Goal: Task Accomplishment & Management: Manage account settings

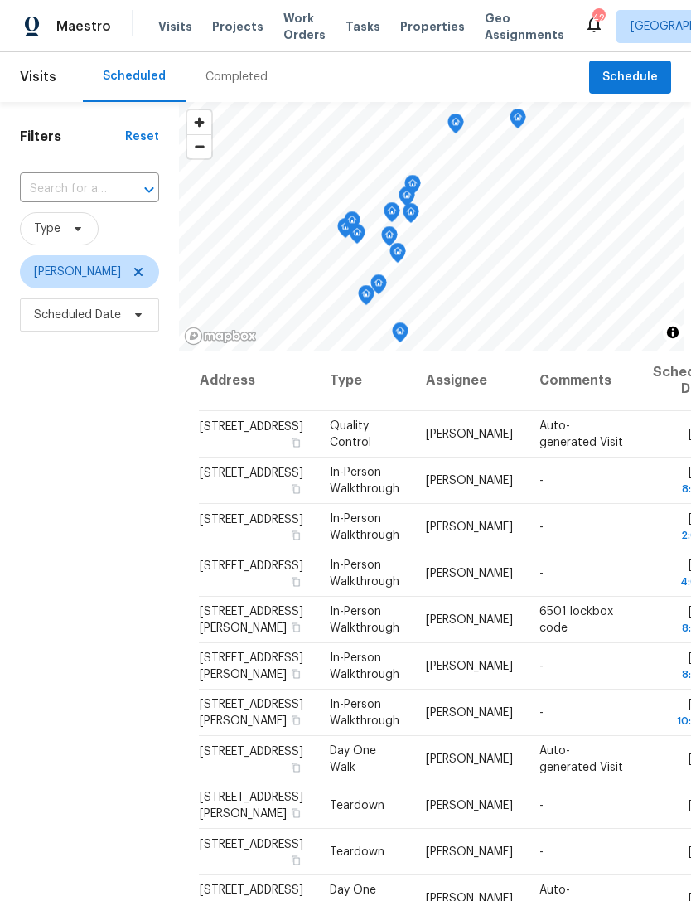
click at [0, 0] on icon at bounding box center [0, 0] width 0 height 0
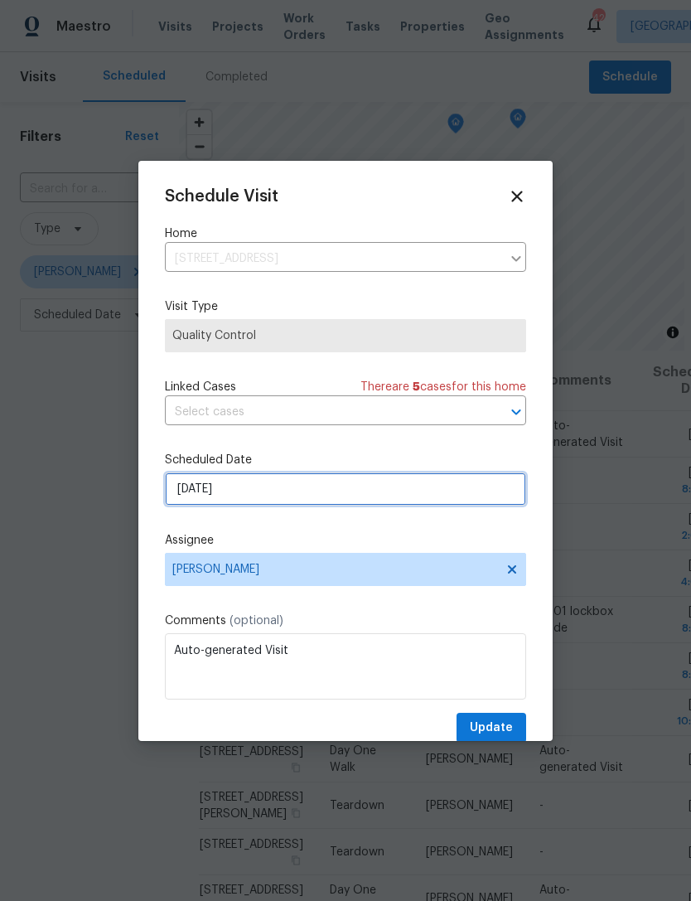
click at [404, 496] on input "9/30/2025" at bounding box center [345, 488] width 361 height 33
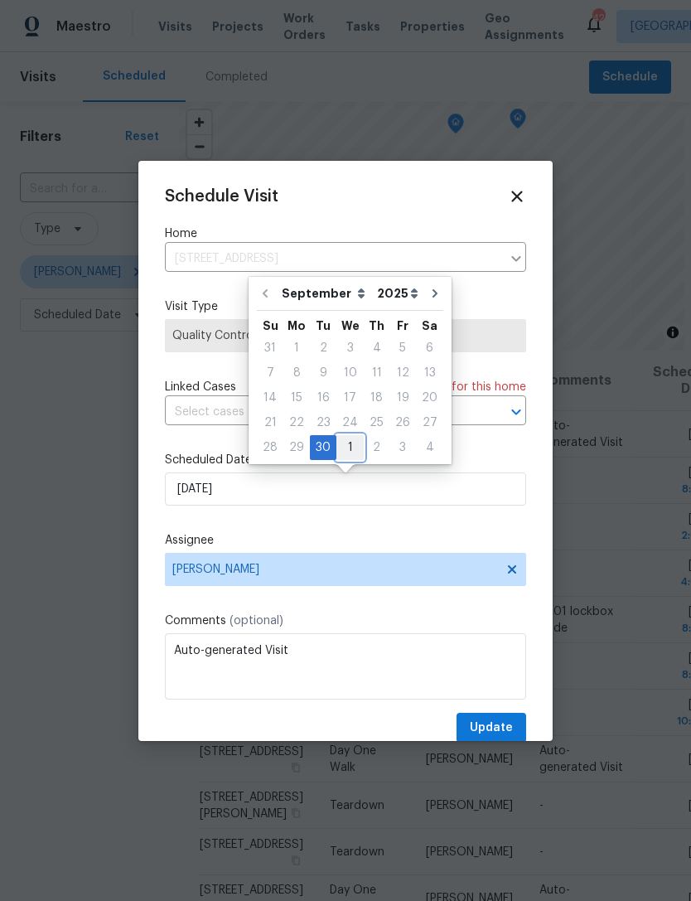
click at [357, 449] on div "1" at bounding box center [349, 447] width 27 height 23
type input "10/1/2025"
select select "9"
click at [524, 526] on div "Schedule Visit Home 233 Victoria Ave, Azle, TX 76020 ​ Visit Type Quality Contr…" at bounding box center [345, 465] width 361 height 556
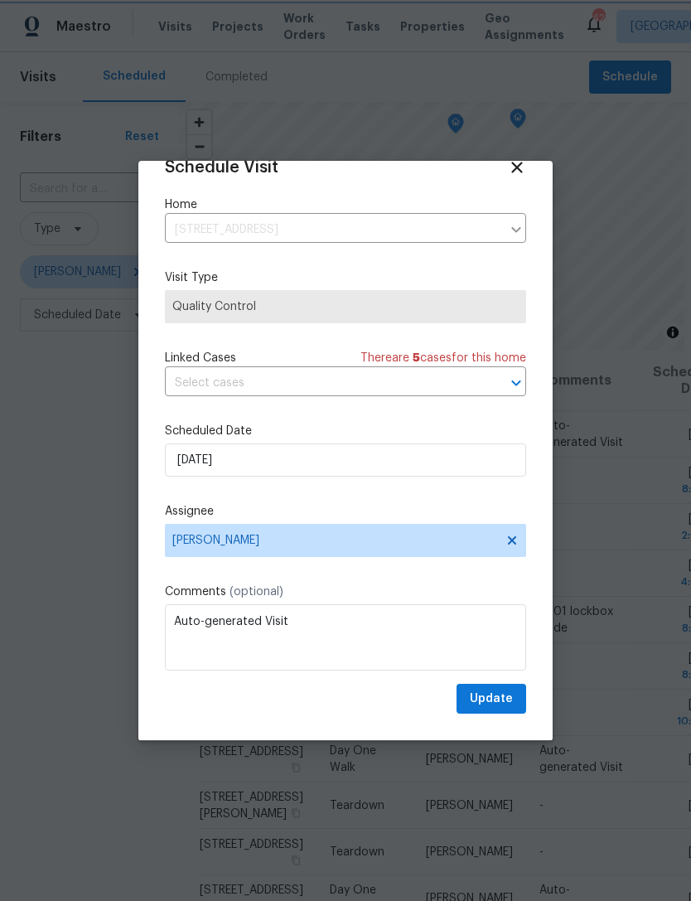
scroll to position [32, 0]
click at [515, 697] on button "Update" at bounding box center [492, 699] width 70 height 31
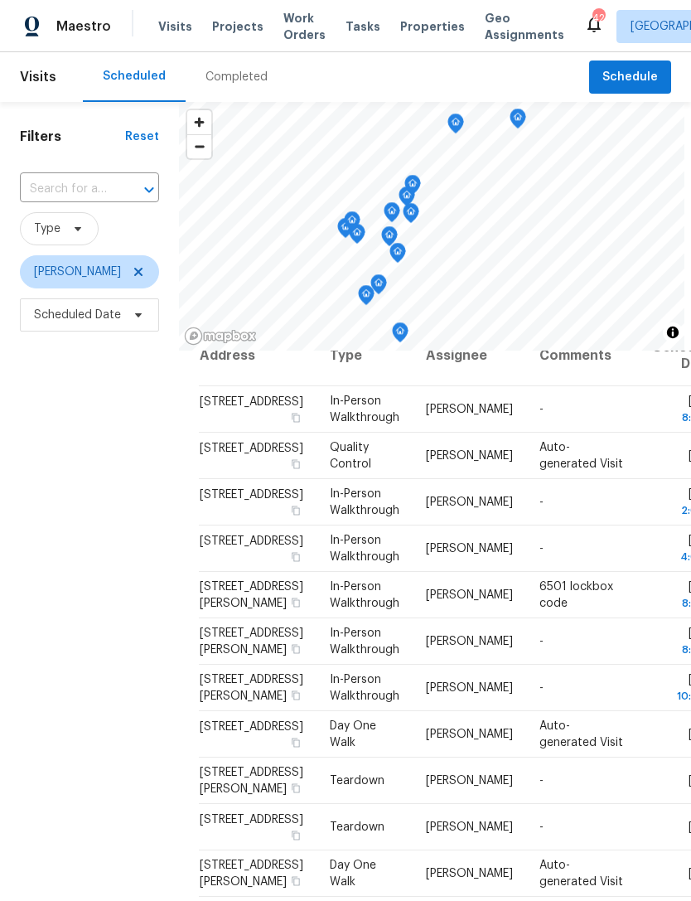
scroll to position [0, 0]
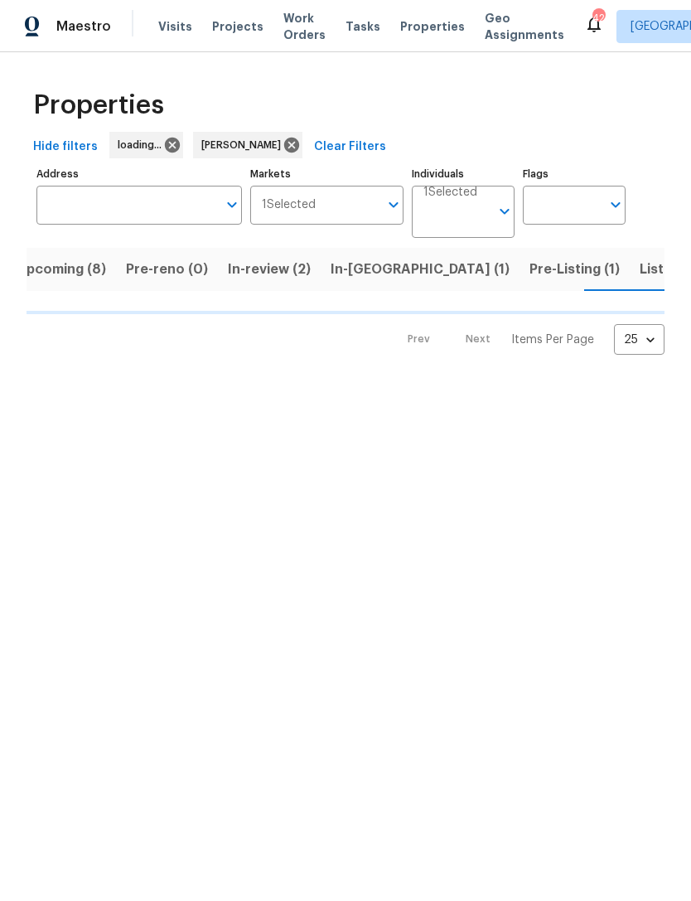
scroll to position [0, 22]
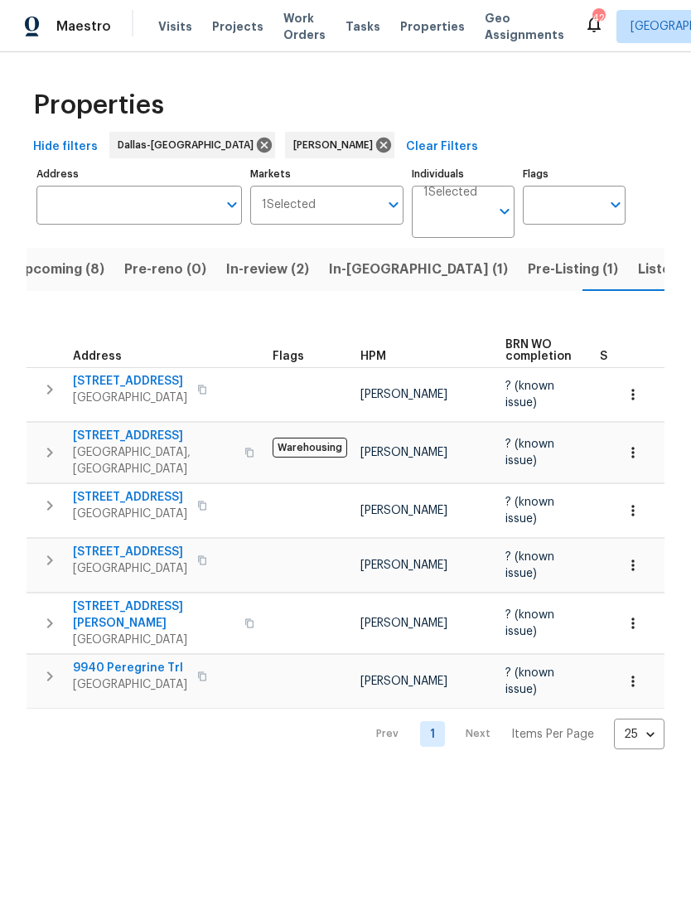
click at [363, 278] on span "In-reno (1)" at bounding box center [418, 269] width 179 height 23
click at [362, 278] on span "In-reno (1)" at bounding box center [418, 269] width 179 height 23
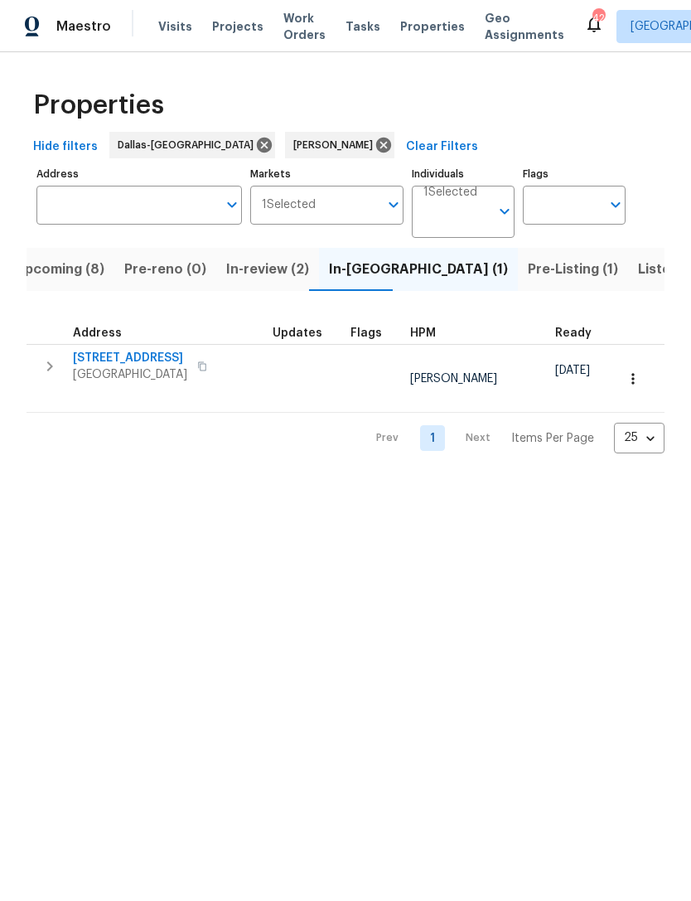
click at [49, 373] on icon "button" at bounding box center [50, 366] width 20 height 20
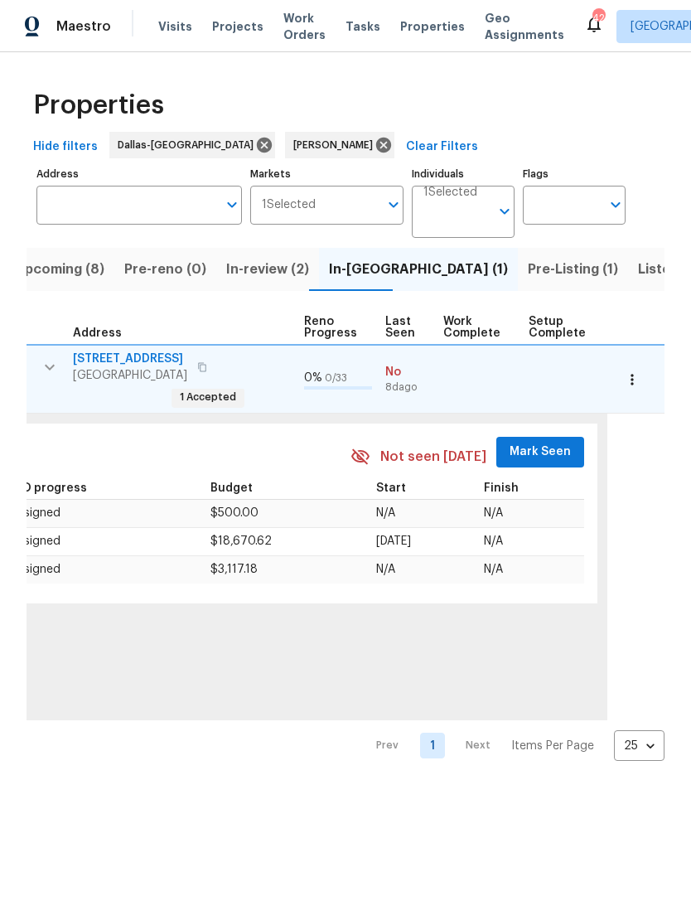
scroll to position [0, 709]
click at [529, 442] on span "Mark Seen" at bounding box center [540, 452] width 61 height 21
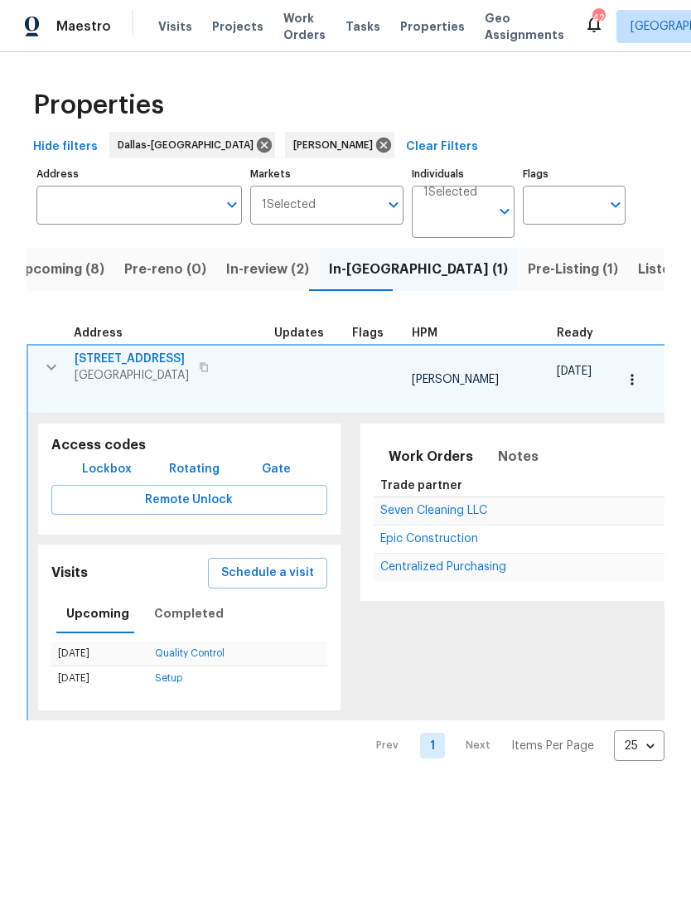
scroll to position [0, 0]
click at [126, 357] on span "7108 Brekenridge Dr" at bounding box center [132, 359] width 114 height 17
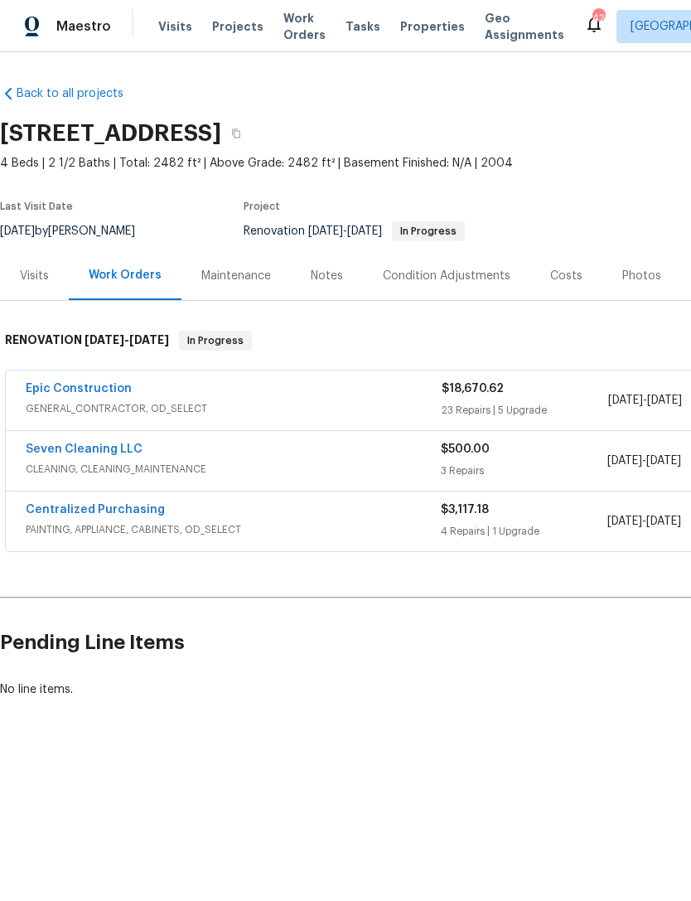
click at [331, 276] on div "Notes" at bounding box center [327, 276] width 32 height 17
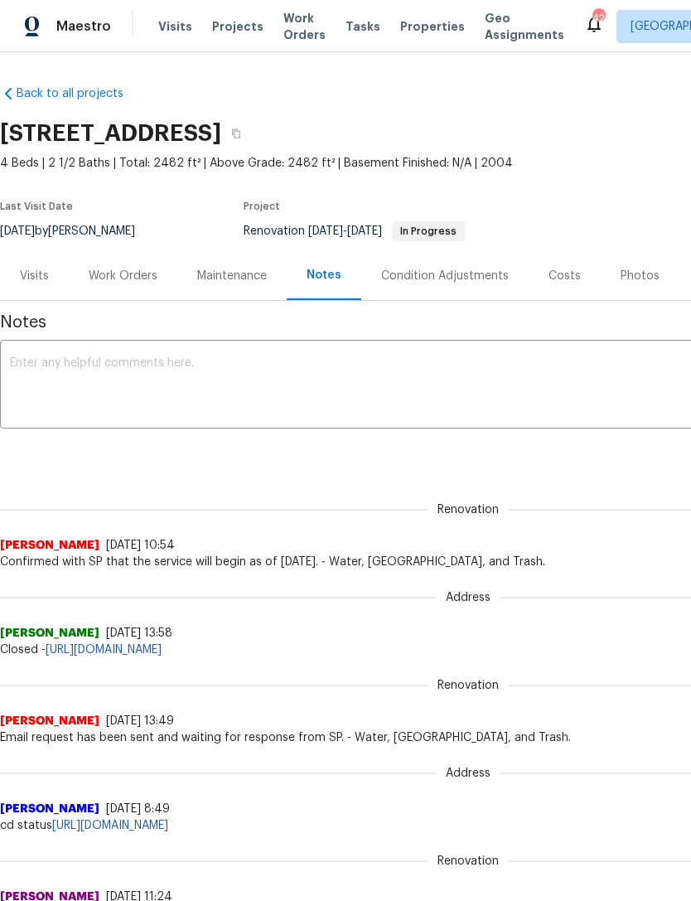
click at [405, 388] on textarea at bounding box center [468, 386] width 916 height 58
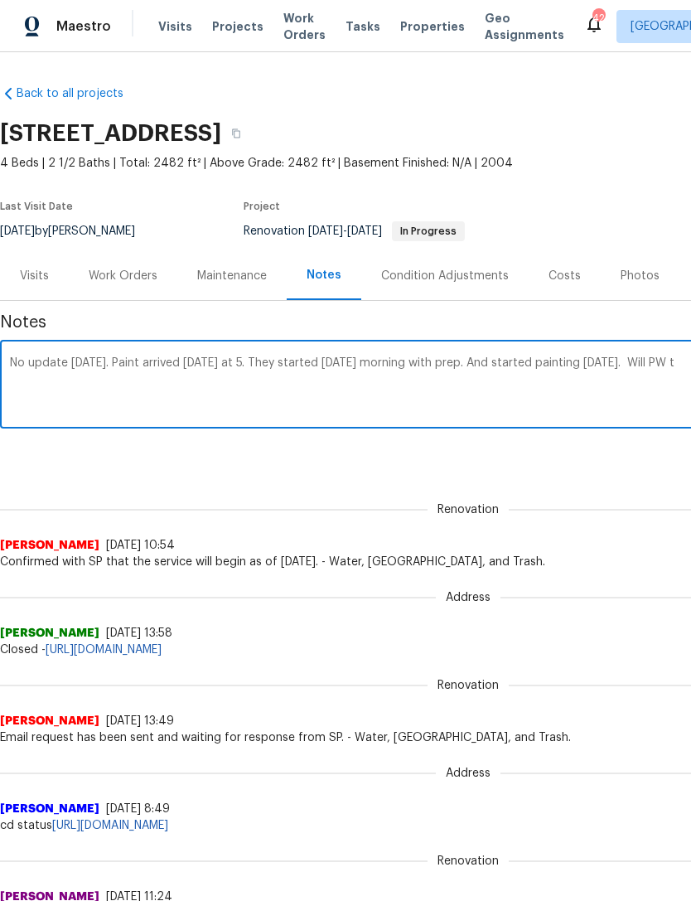
scroll to position [0, 245]
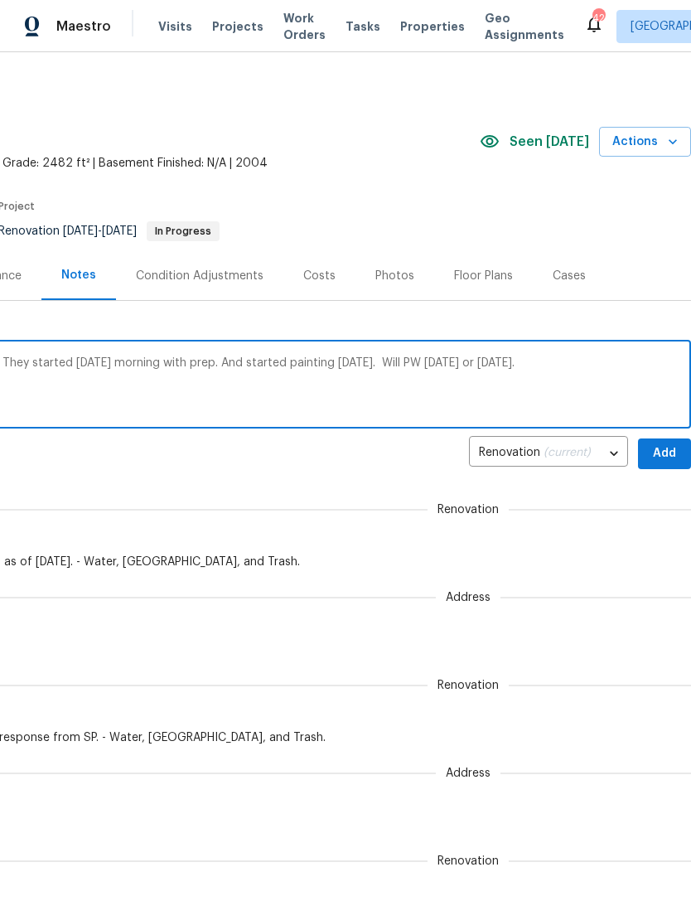
type textarea "No update [DATE]. Paint arrived [DATE] at 5. They started [DATE] morning with p…"
click at [666, 449] on span "Add" at bounding box center [664, 453] width 27 height 21
